Goal: Information Seeking & Learning: Learn about a topic

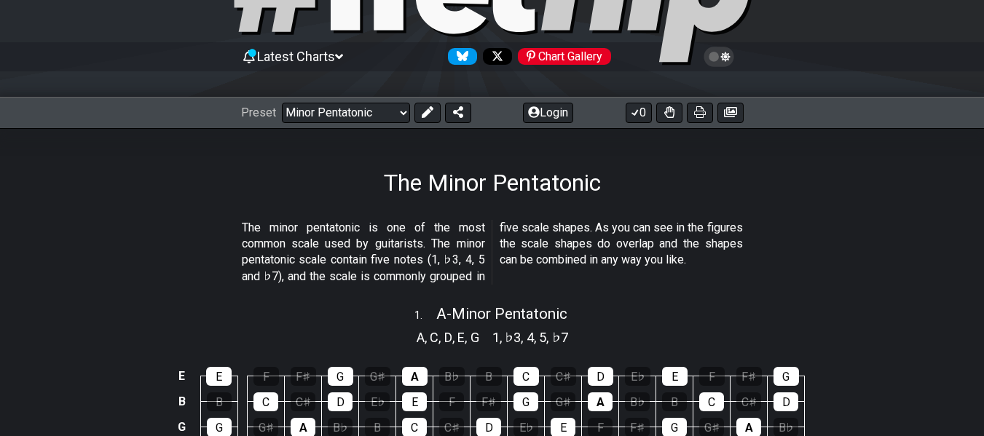
scroll to position [146, 0]
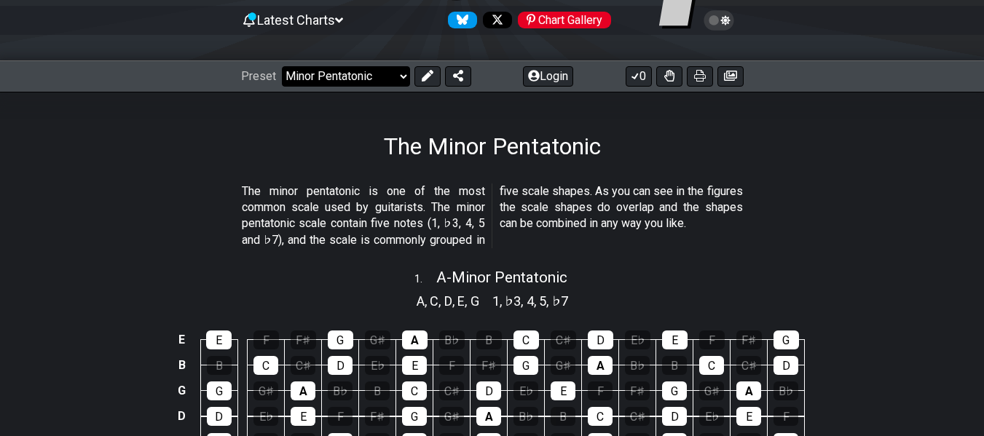
click at [377, 73] on select "Welcome to #fretflip! Initial Preset Custom Preset Minor Pentatonic Major Penta…" at bounding box center [346, 76] width 128 height 20
click at [282, 66] on select "Welcome to #fretflip! Initial Preset Custom Preset Minor Pentatonic Major Penta…" at bounding box center [346, 76] width 128 height 20
click at [400, 80] on select "Welcome to #fretflip! Initial Preset Custom Preset Minor Pentatonic Major Penta…" at bounding box center [346, 76] width 128 height 20
click at [282, 66] on select "Welcome to #fretflip! Initial Preset Custom Preset Minor Pentatonic Major Penta…" at bounding box center [346, 76] width 128 height 20
select select "/guitar-scales"
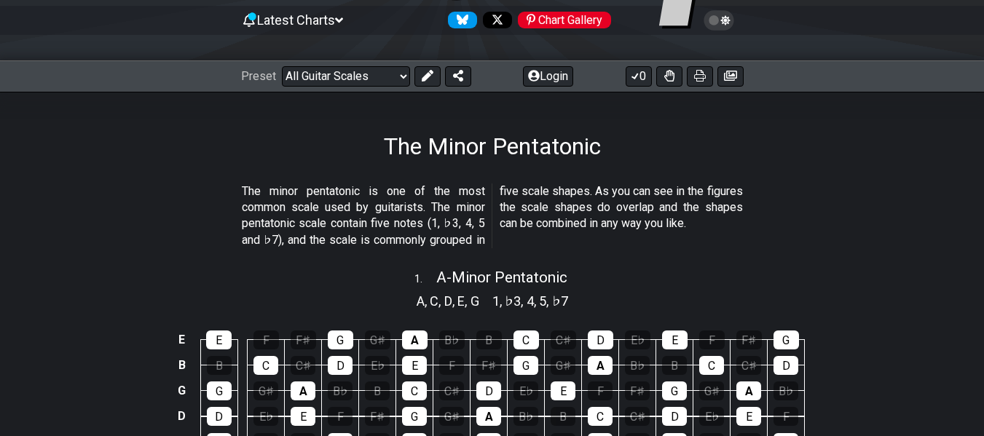
select select "C"
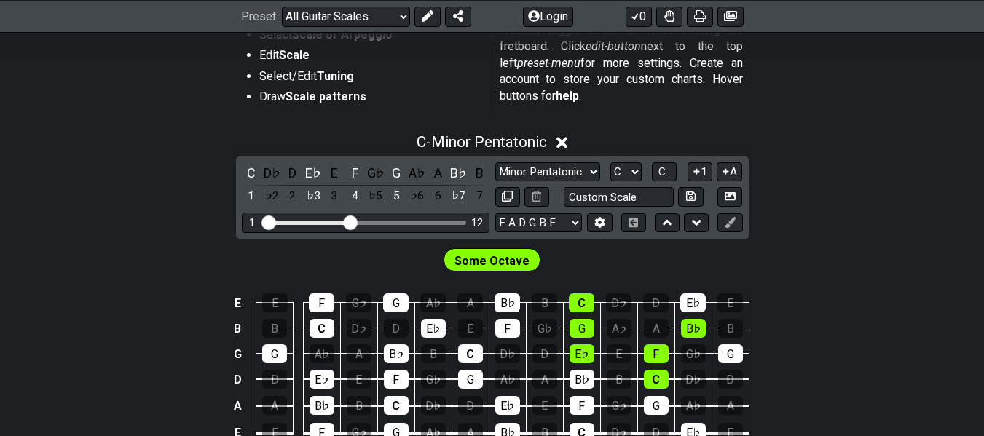
scroll to position [364, 0]
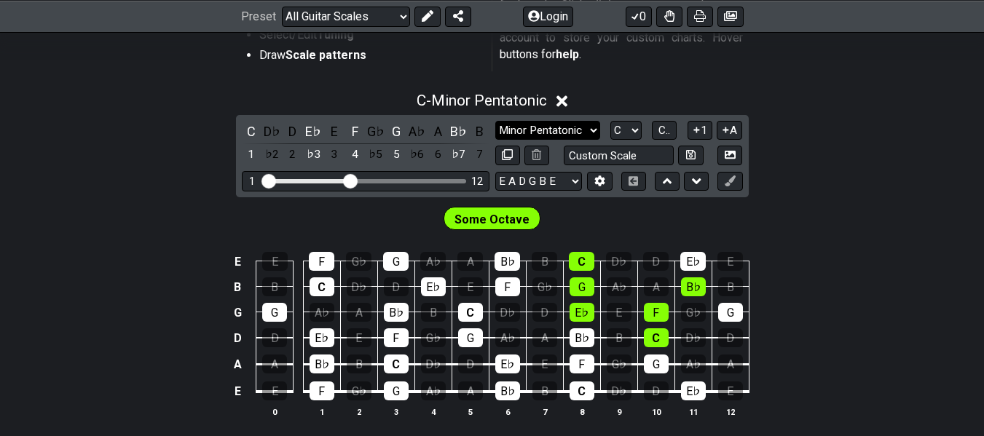
click at [568, 128] on select "Minor Pentatonic Root Minor Pentatonic Major Pentatonic Minor Blues Major Blues…" at bounding box center [547, 131] width 105 height 20
select select "Minor / Aeolian"
click at [495, 121] on select "Minor Pentatonic Root Minor Pentatonic Major Pentatonic Minor Blues Major Blues…" at bounding box center [547, 131] width 105 height 20
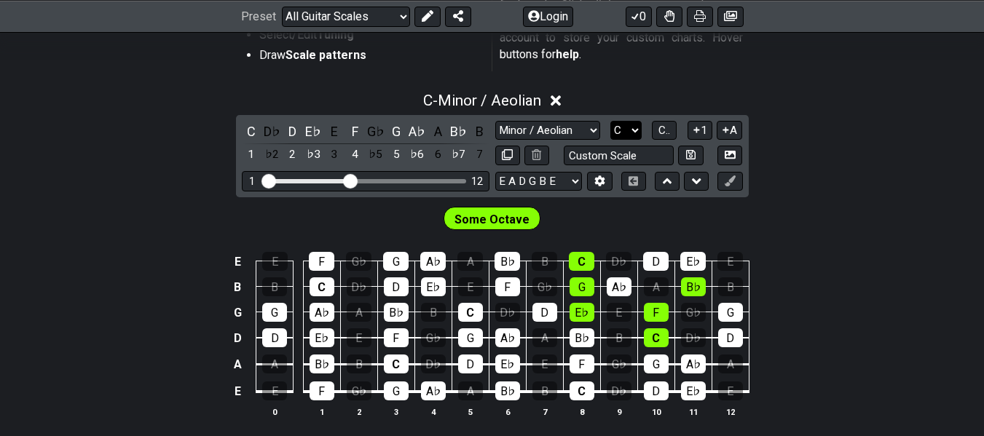
click at [626, 133] on select "A♭ A A♯ B♭ B C C♯ D♭ D D♯ E♭ E F F♯ G♭ G G♯" at bounding box center [625, 131] width 31 height 20
select select "A"
click at [610, 121] on select "A♭ A A♯ B♭ B C C♯ D♭ D D♯ E♭ E F F♯ G♭ G G♯" at bounding box center [625, 131] width 31 height 20
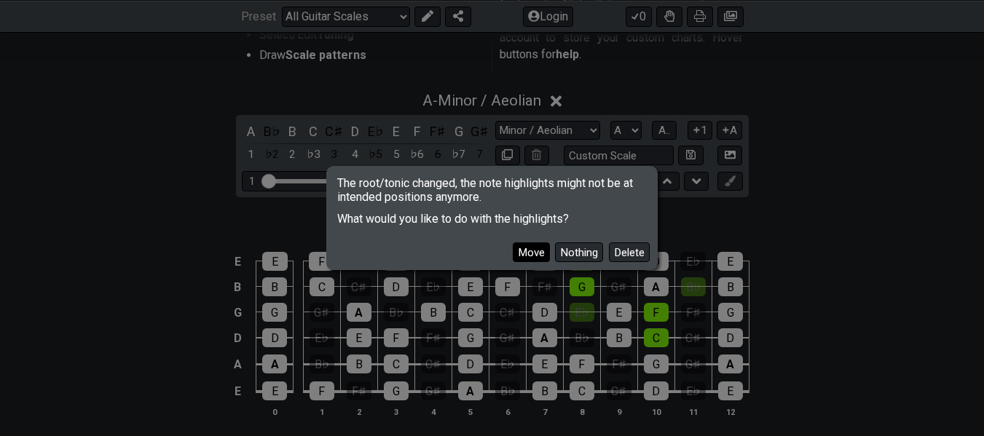
click at [534, 254] on button "Move" at bounding box center [531, 252] width 37 height 20
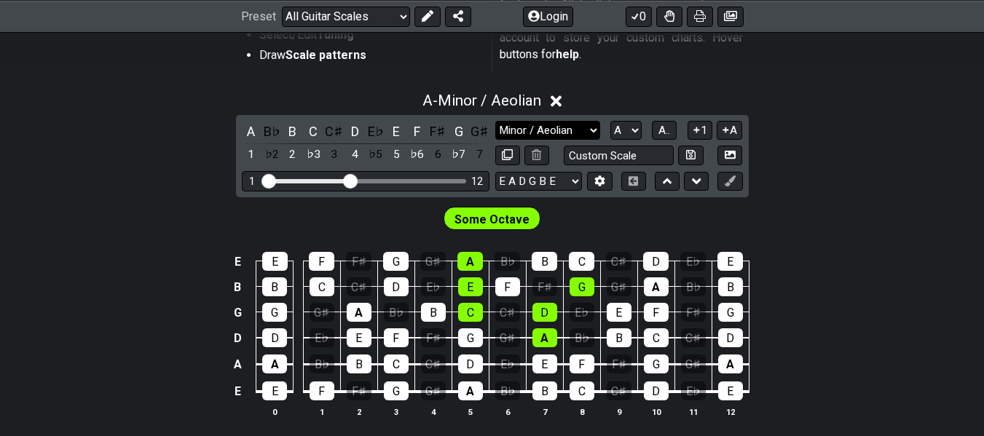
click at [514, 132] on select "Minor Pentatonic Root Minor Pentatonic Major Pentatonic Minor Blues Major Blues…" at bounding box center [547, 131] width 105 height 20
